Goal: Information Seeking & Learning: Learn about a topic

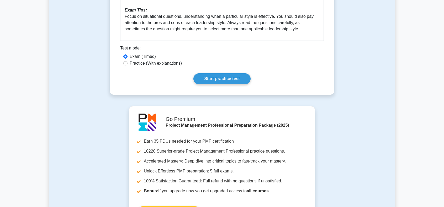
scroll to position [288, 0]
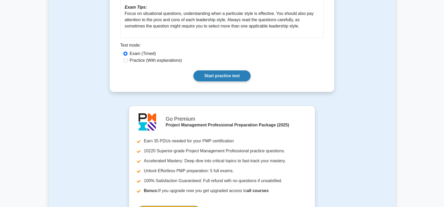
click at [206, 78] on link "Start practice test" at bounding box center [221, 76] width 57 height 11
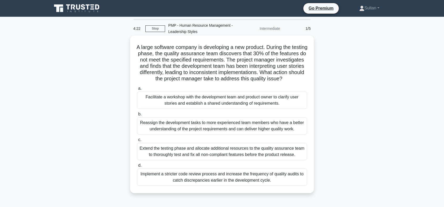
click at [178, 100] on div "Facilitate a workshop with the development team and product owner to clarify us…" at bounding box center [222, 100] width 170 height 17
click at [137, 90] on input "a. Facilitate a workshop with the development team and product owner to clarify…" at bounding box center [137, 88] width 0 height 3
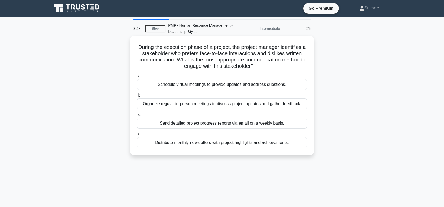
click at [177, 106] on div "Organize regular in-person meetings to discuss project updates and gather feedb…" at bounding box center [222, 104] width 170 height 11
click at [137, 97] on input "b. Organize regular in-person meetings to discuss project updates and gather fe…" at bounding box center [137, 95] width 0 height 3
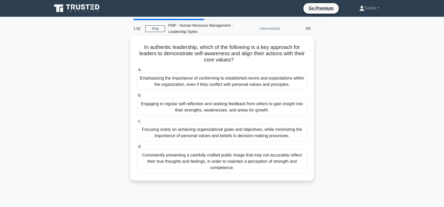
click at [201, 107] on div "Engaging in regular self-reflection and seeking feedback from others to gain in…" at bounding box center [222, 107] width 170 height 17
click at [137, 97] on input "b. Engaging in regular self-reflection and seeking feedback from others to gain…" at bounding box center [137, 95] width 0 height 3
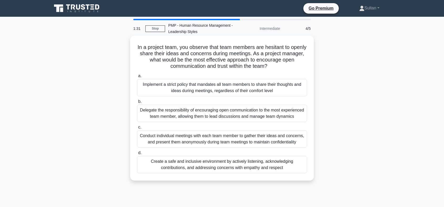
click at [230, 166] on div "Create a safe and inclusive environment by actively listening, acknowledging co…" at bounding box center [222, 164] width 170 height 17
click at [137, 155] on input "d. Create a safe and inclusive environment by actively listening, acknowledging…" at bounding box center [137, 153] width 0 height 3
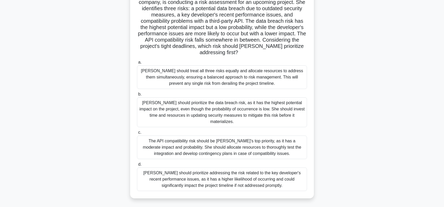
scroll to position [52, 0]
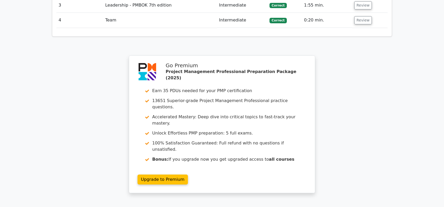
scroll to position [874, 0]
